Goal: Task Accomplishment & Management: Complete application form

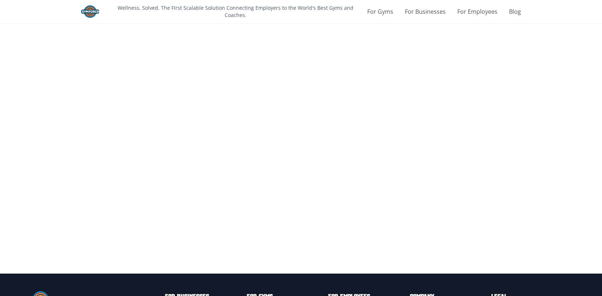
scroll to position [1186, 0]
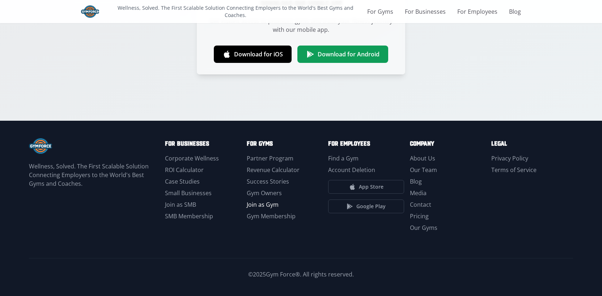
click at [261, 204] on link "Join as Gym" at bounding box center [263, 205] width 32 height 8
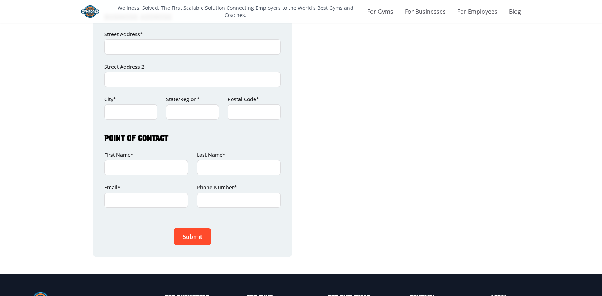
scroll to position [643, 0]
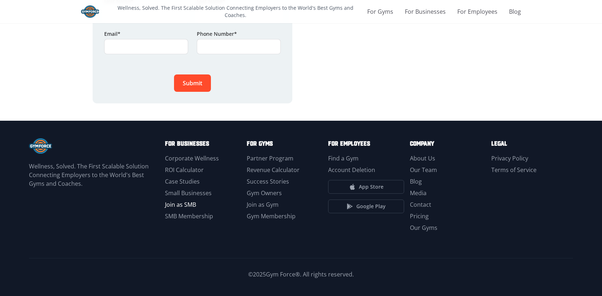
click at [186, 202] on link "Join as SMB" at bounding box center [180, 205] width 31 height 8
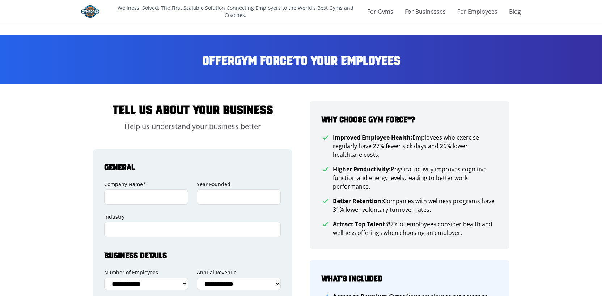
click at [151, 190] on input "Company Name*" at bounding box center [146, 197] width 84 height 15
click at [155, 196] on input "*****" at bounding box center [146, 197] width 84 height 15
type input "*"
